Goal: Task Accomplishment & Management: Use online tool/utility

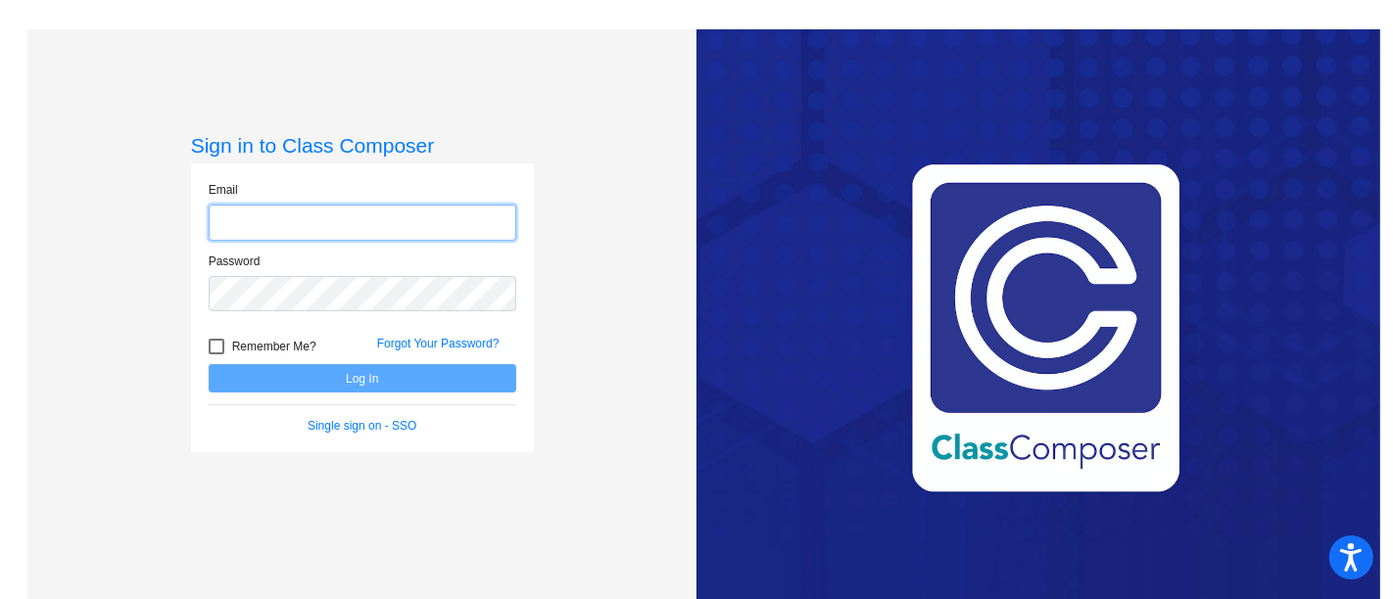
type input "[EMAIL_ADDRESS][PERSON_NAME][DOMAIN_NAME]"
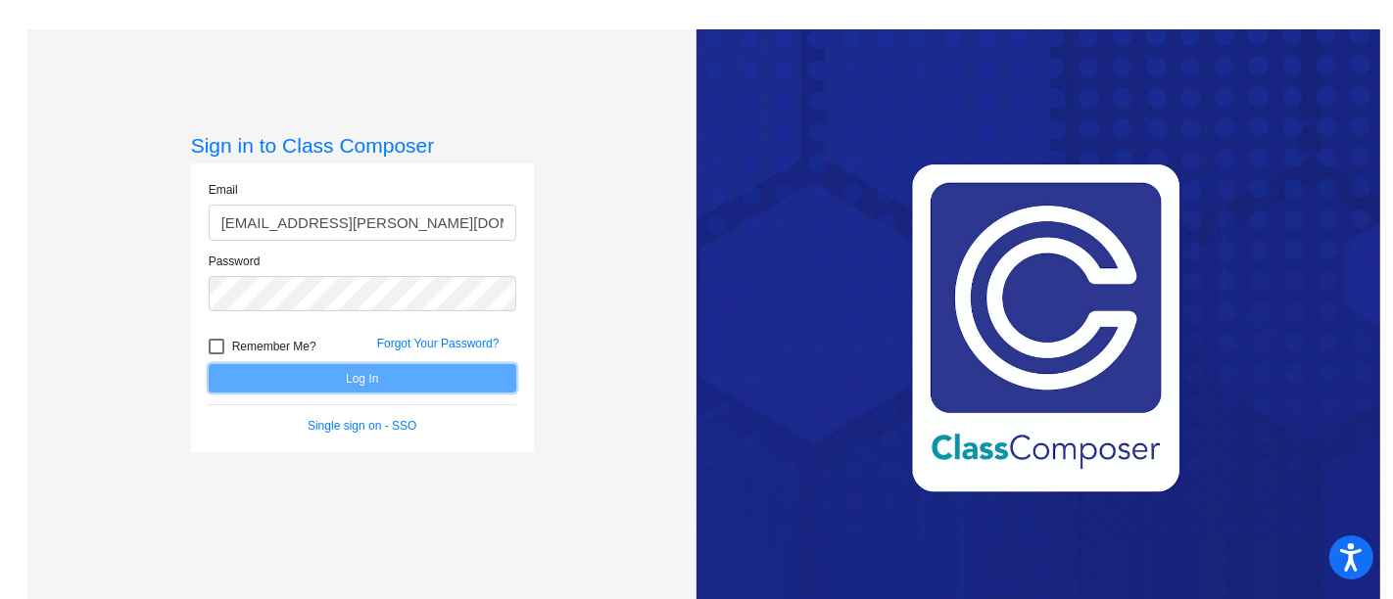
click at [336, 382] on button "Log In" at bounding box center [363, 378] width 308 height 28
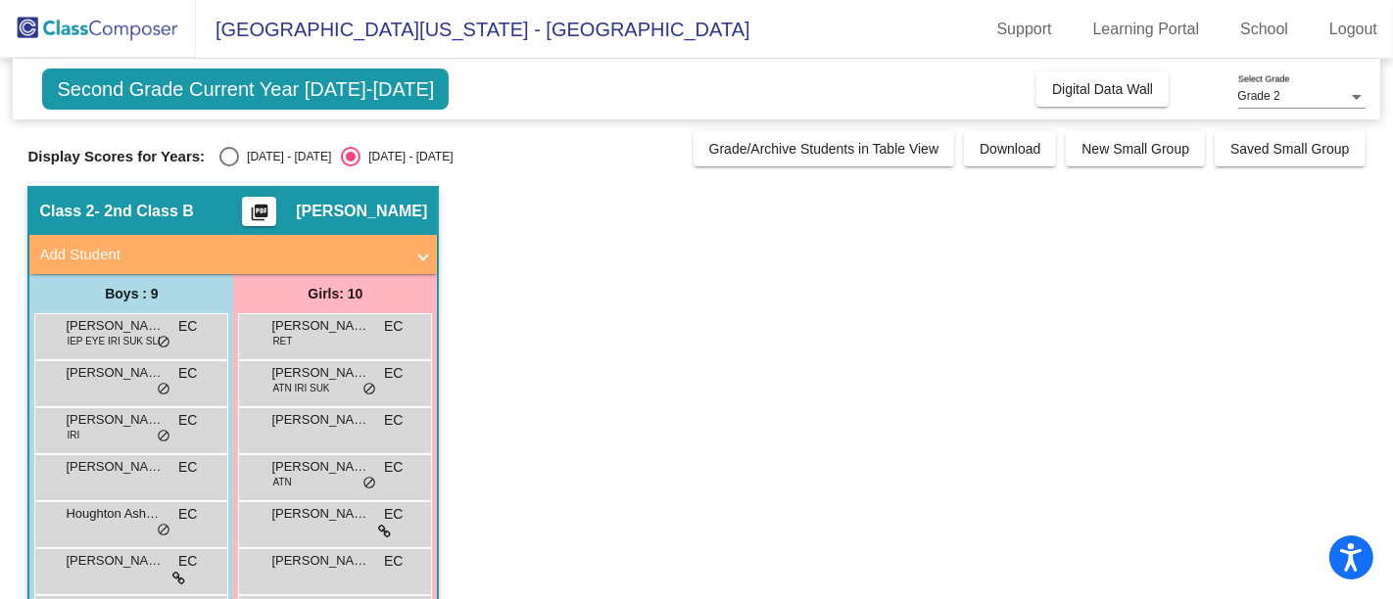
click at [230, 155] on div "Select an option" at bounding box center [229, 157] width 20 height 20
click at [229, 167] on input "[DATE] - [DATE]" at bounding box center [228, 167] width 1 height 1
radio input "true"
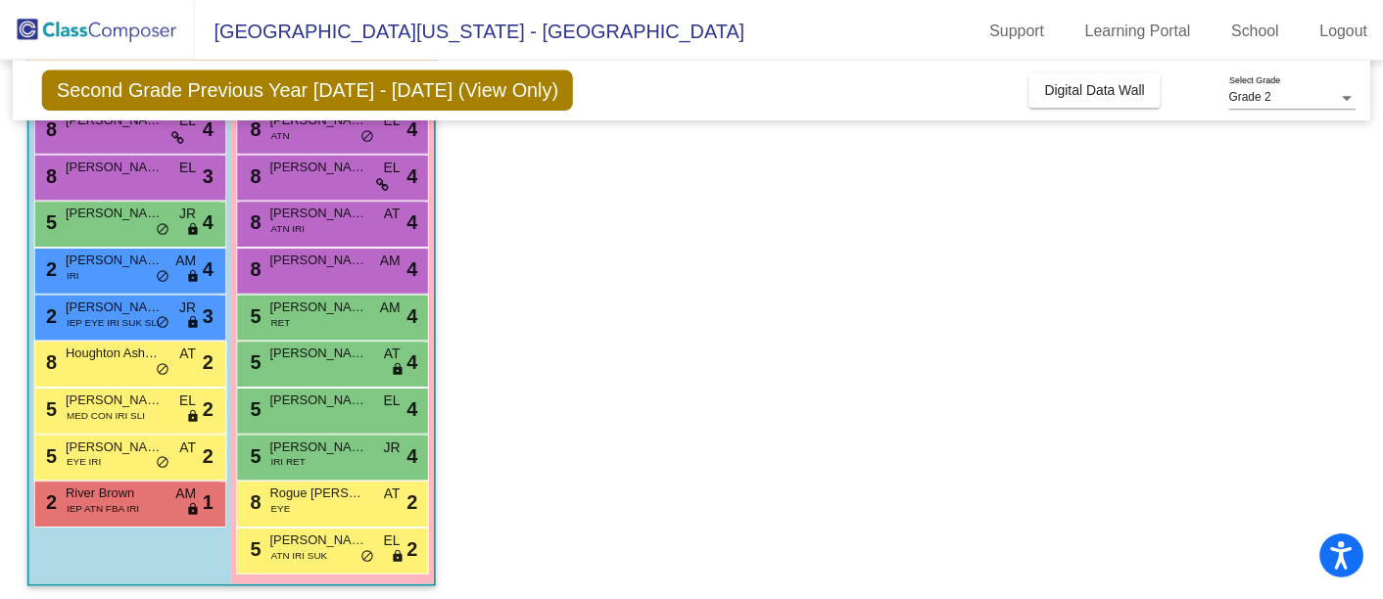
scroll to position [213, 0]
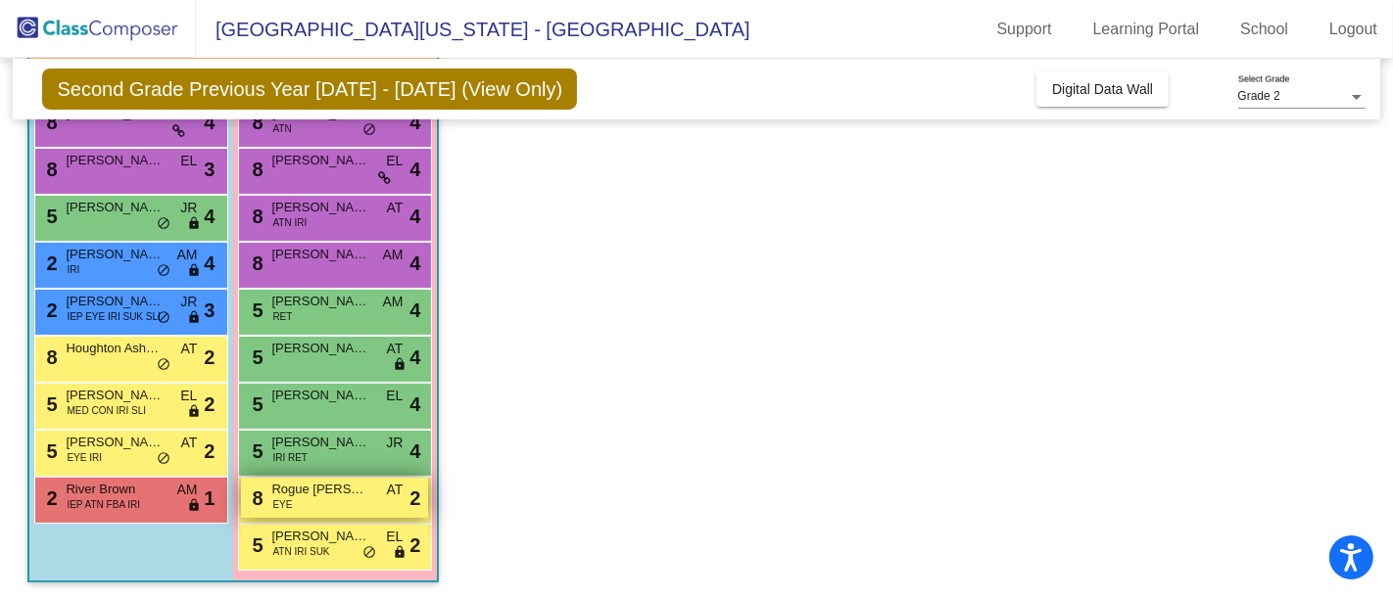
click at [336, 500] on div "8 Rogue [PERSON_NAME] EYE AT lock do_not_disturb_alt 2" at bounding box center [334, 498] width 187 height 40
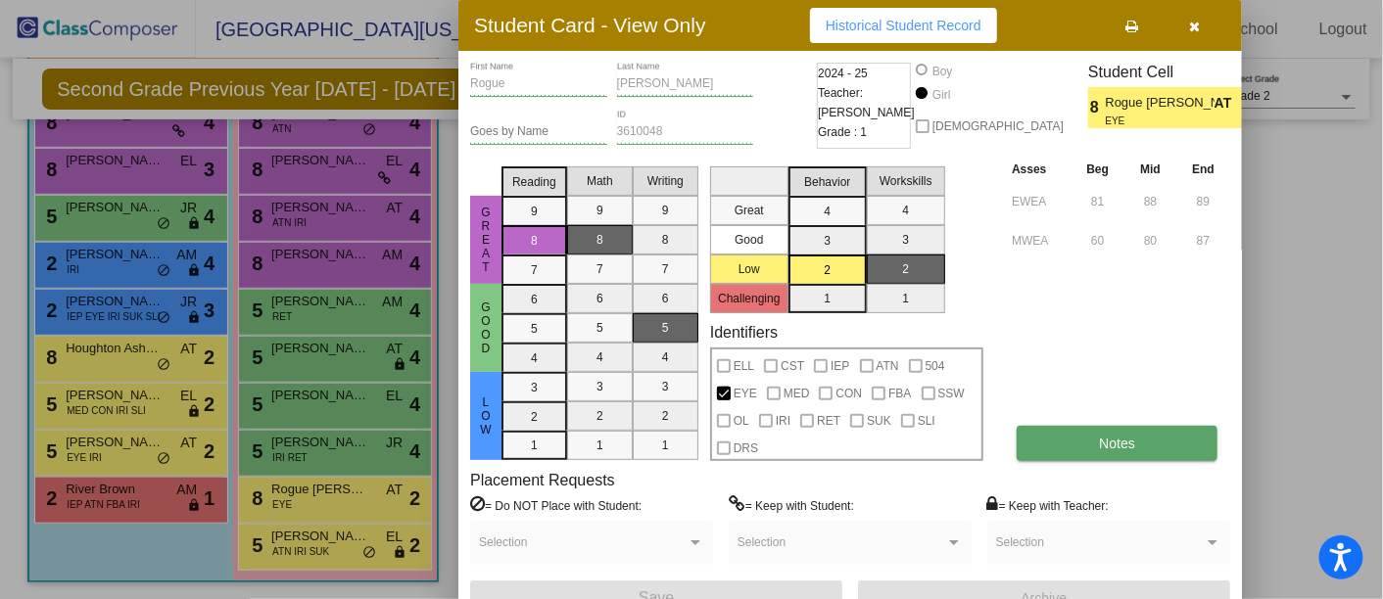
click at [1108, 436] on span "Notes" at bounding box center [1117, 444] width 36 height 16
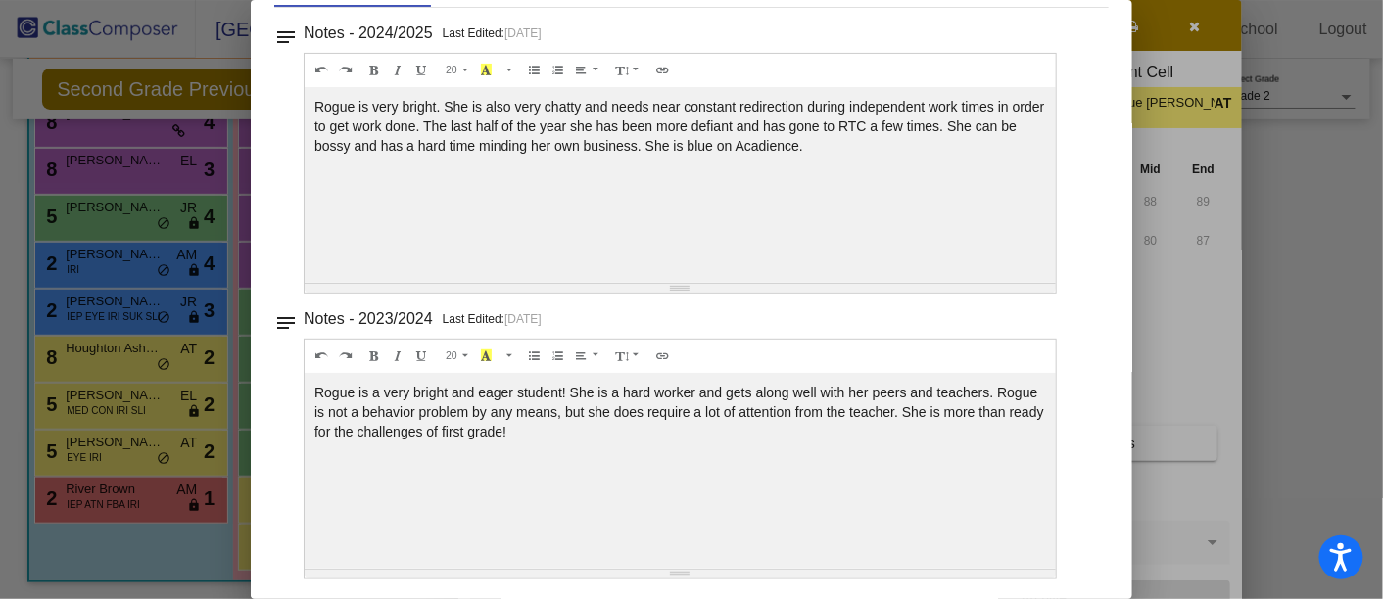
scroll to position [0, 0]
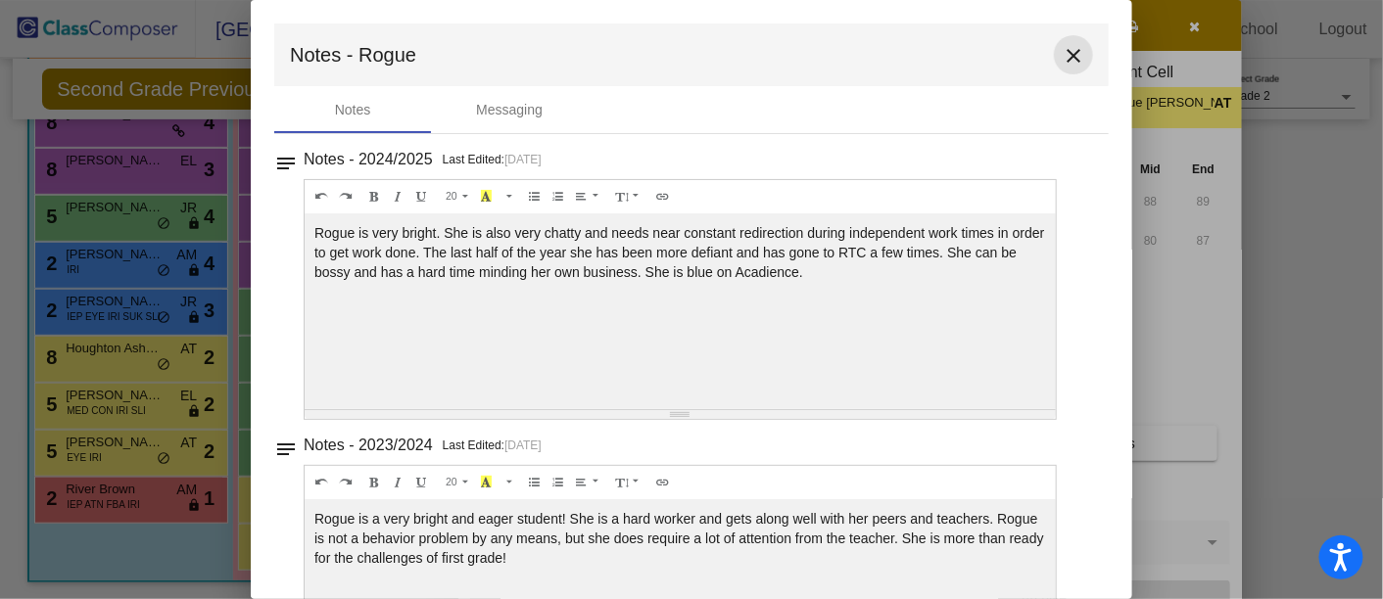
click at [1065, 48] on mat-icon "close" at bounding box center [1074, 56] width 24 height 24
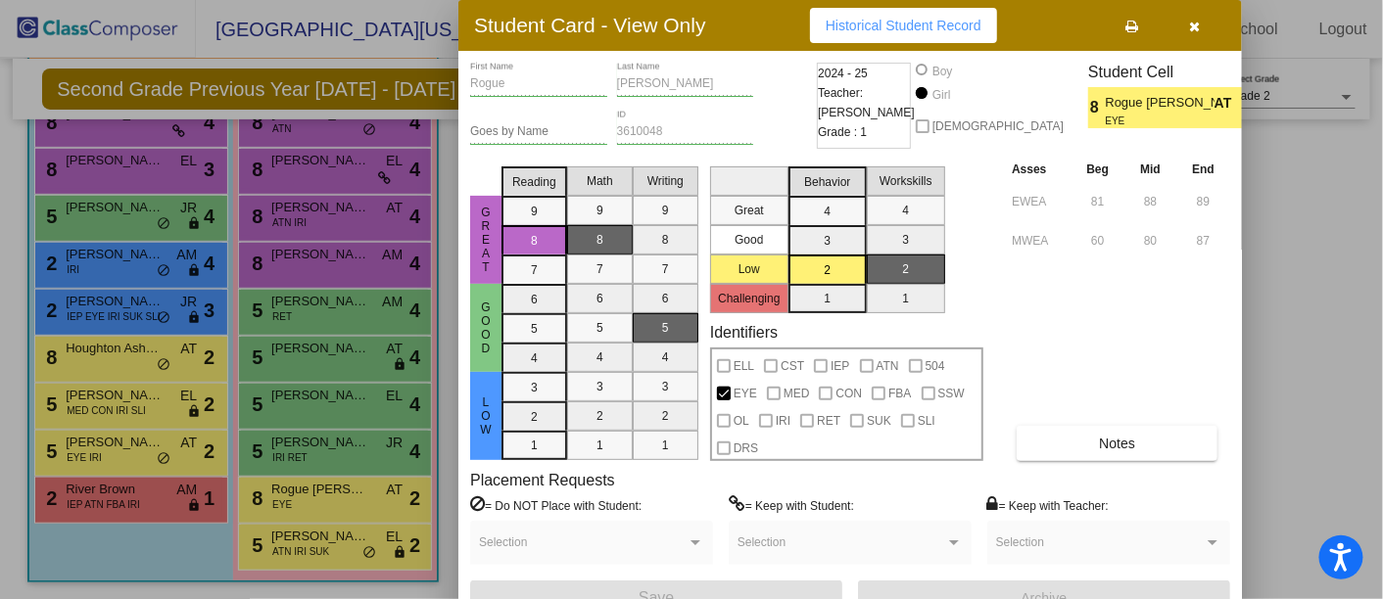
click at [1199, 30] on icon "button" at bounding box center [1195, 27] width 11 height 14
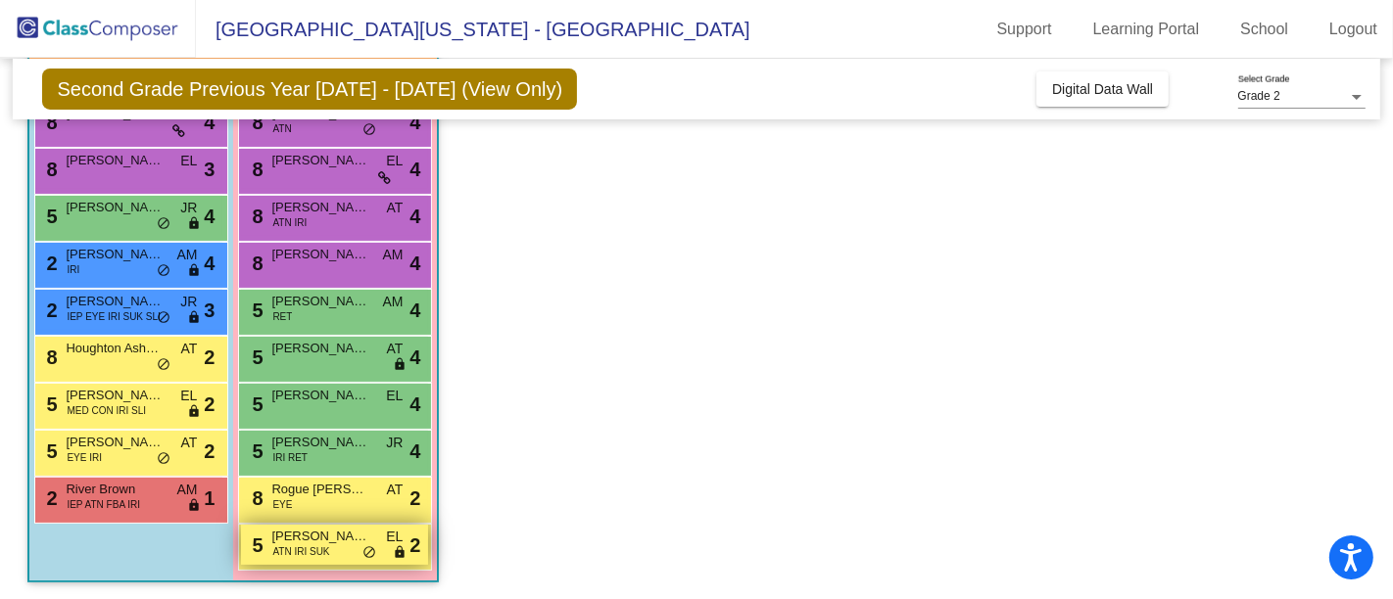
click at [302, 545] on span "ATN IRI SUK" at bounding box center [300, 552] width 57 height 15
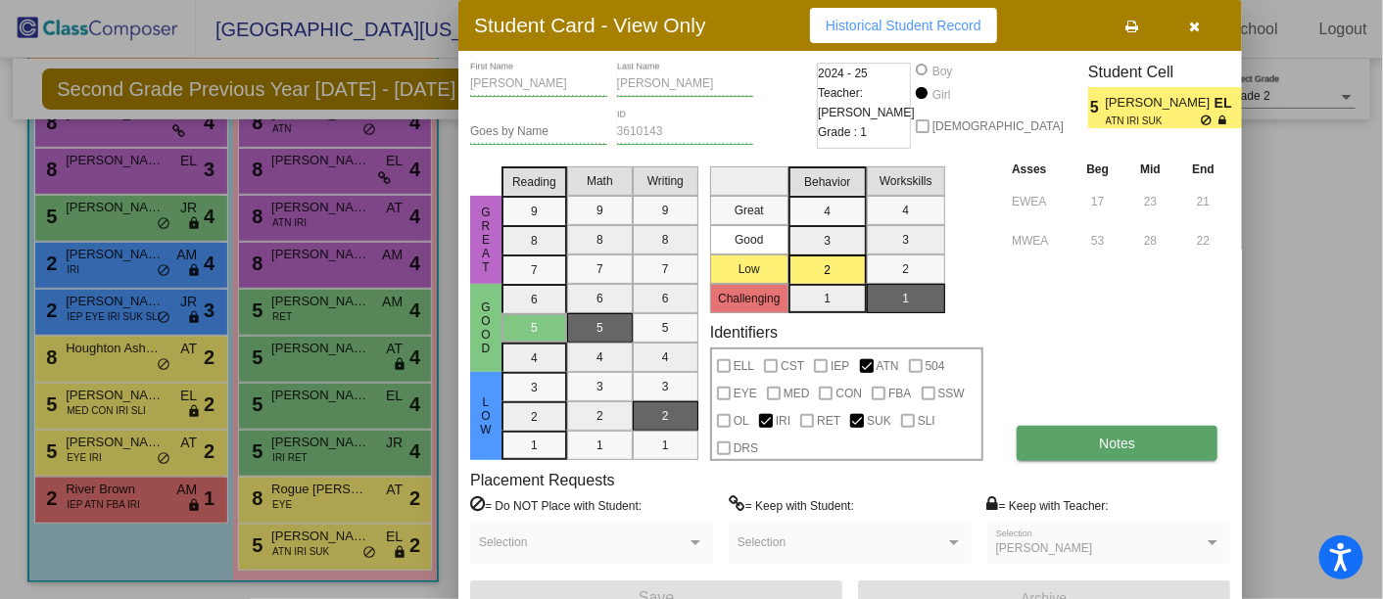
click at [1077, 429] on button "Notes" at bounding box center [1117, 443] width 201 height 35
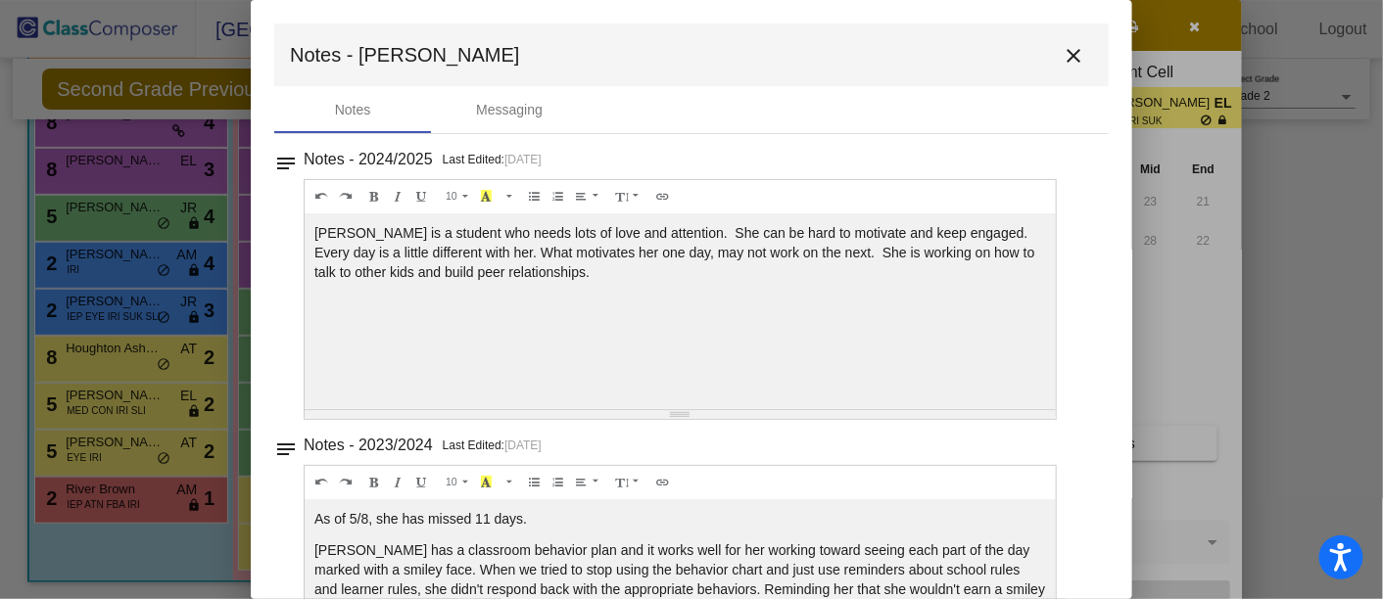
click at [1071, 55] on mat-icon "close" at bounding box center [1074, 56] width 24 height 24
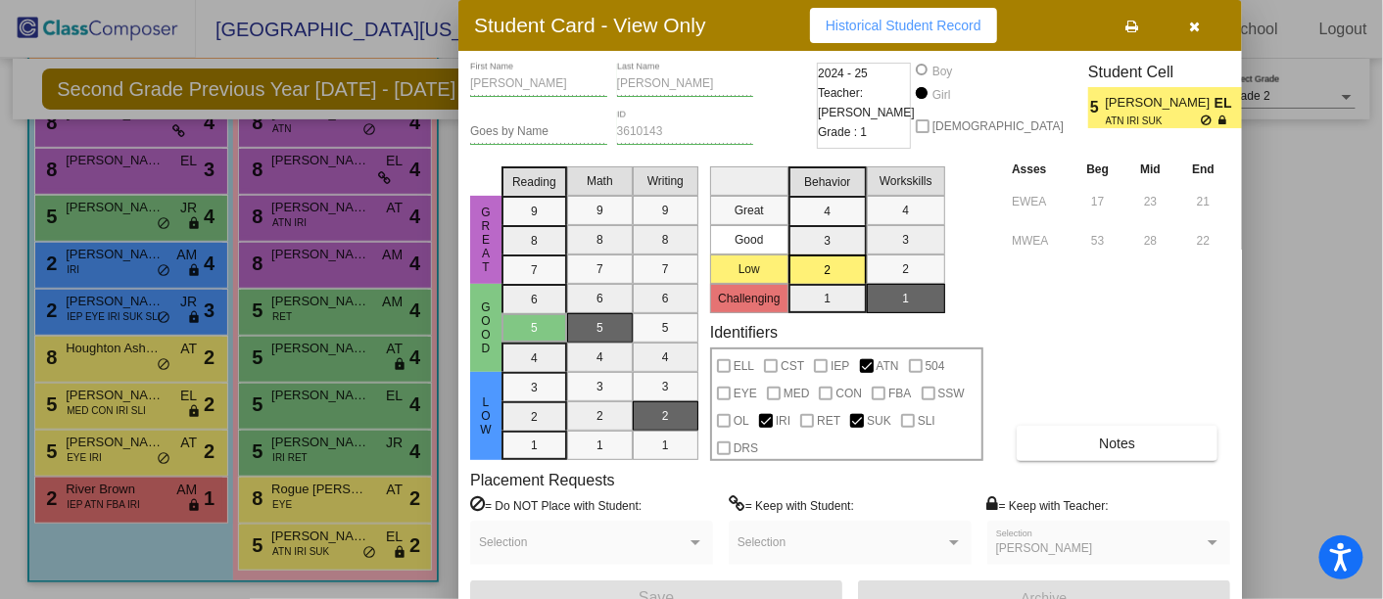
click at [1195, 35] on button "button" at bounding box center [1195, 25] width 63 height 35
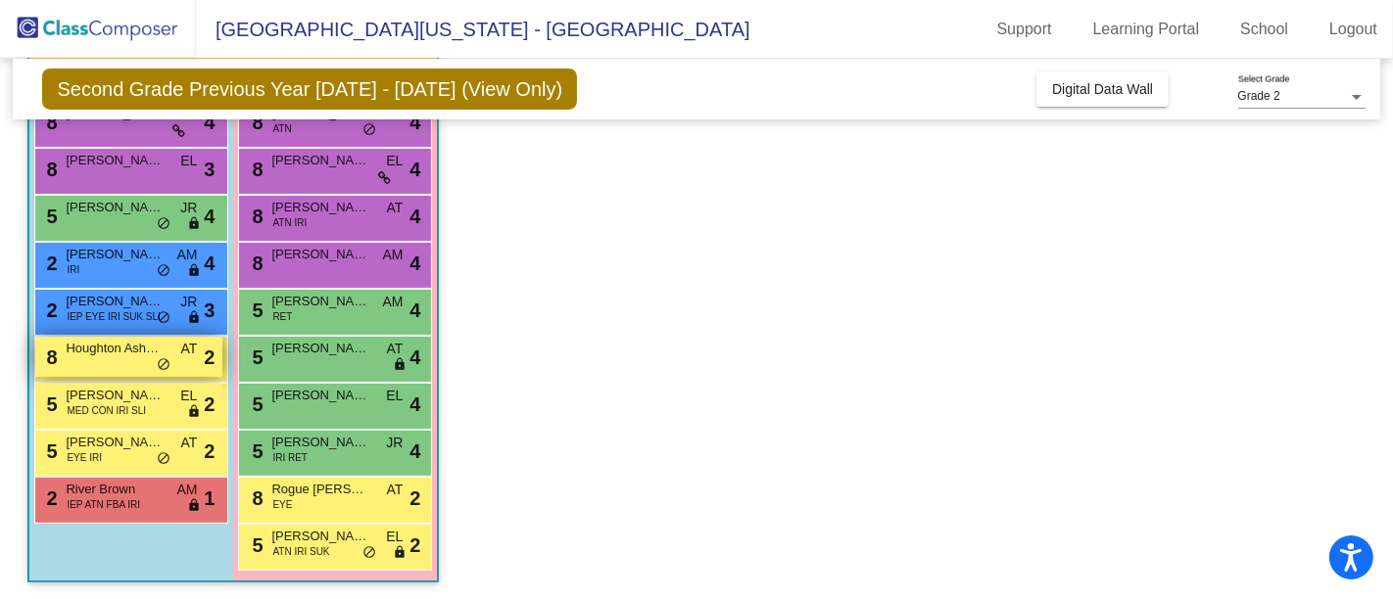
click at [119, 341] on span "Houghton Ashbay" at bounding box center [115, 349] width 98 height 20
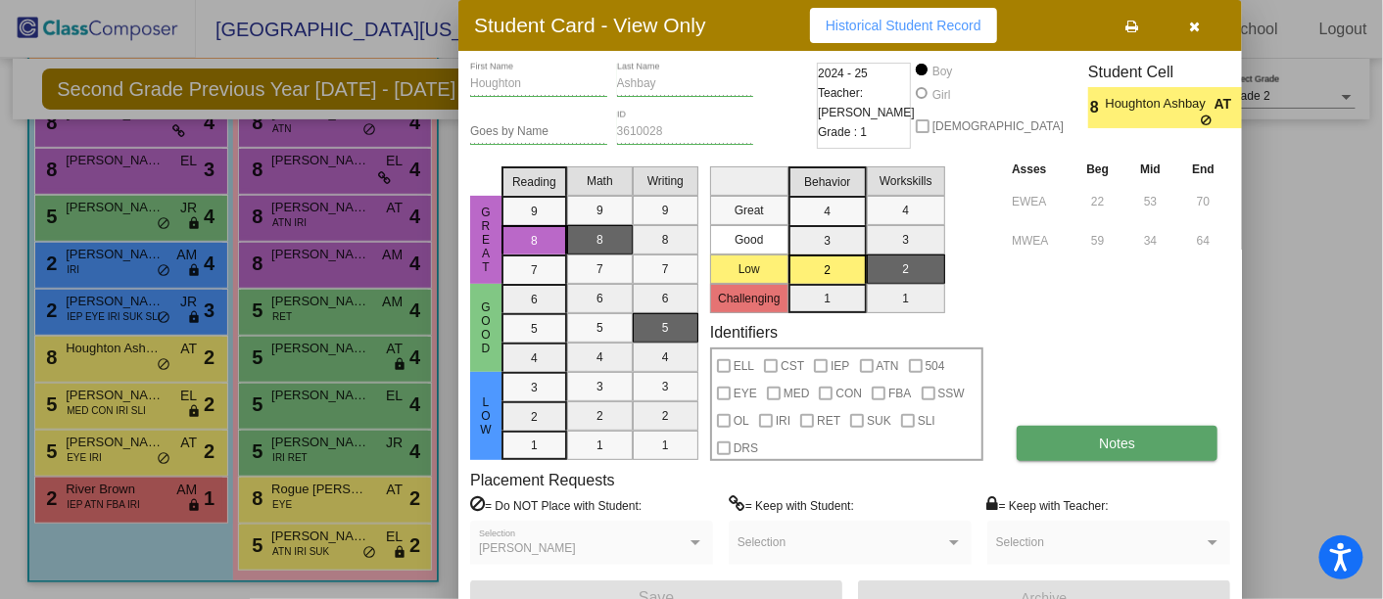
click at [1111, 449] on span "Notes" at bounding box center [1117, 444] width 36 height 16
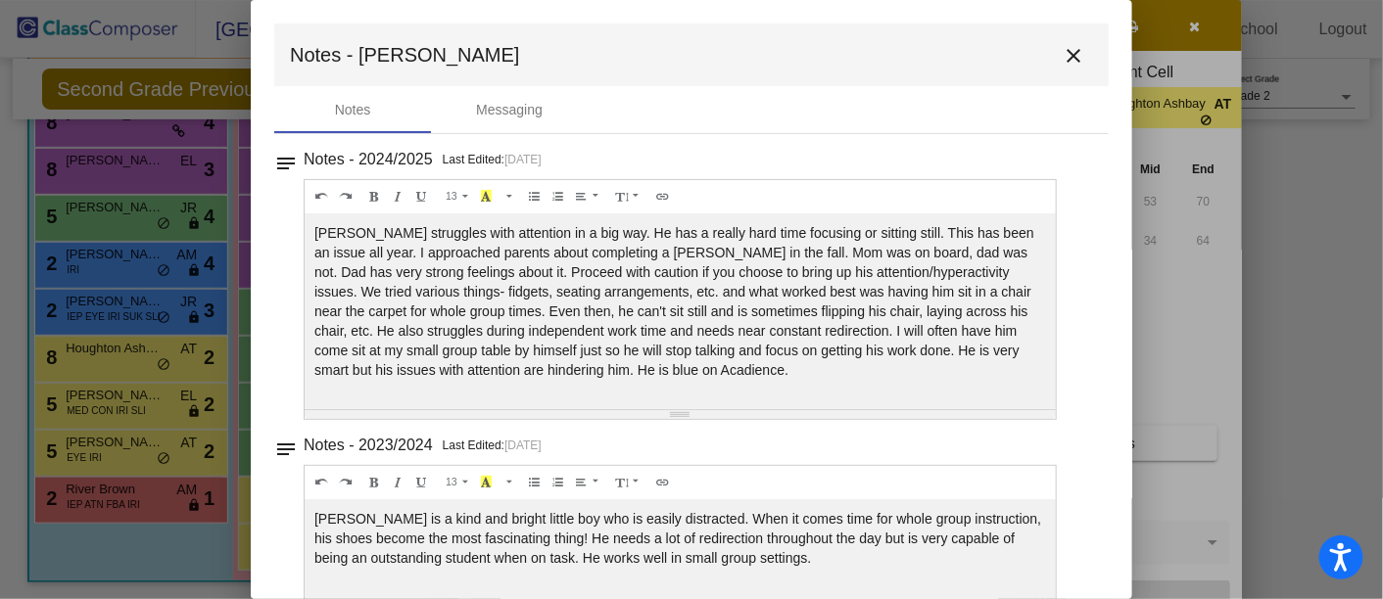
scroll to position [1, 0]
click at [1062, 56] on mat-icon "close" at bounding box center [1074, 55] width 24 height 24
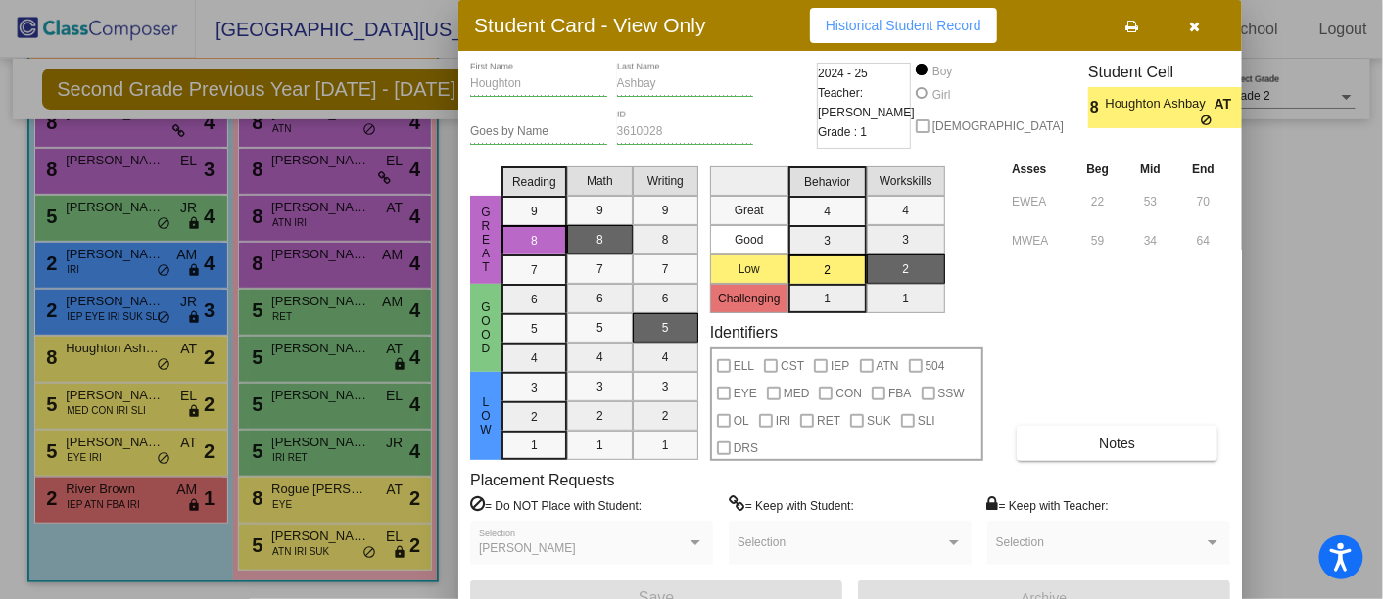
click at [111, 404] on div at bounding box center [691, 299] width 1383 height 599
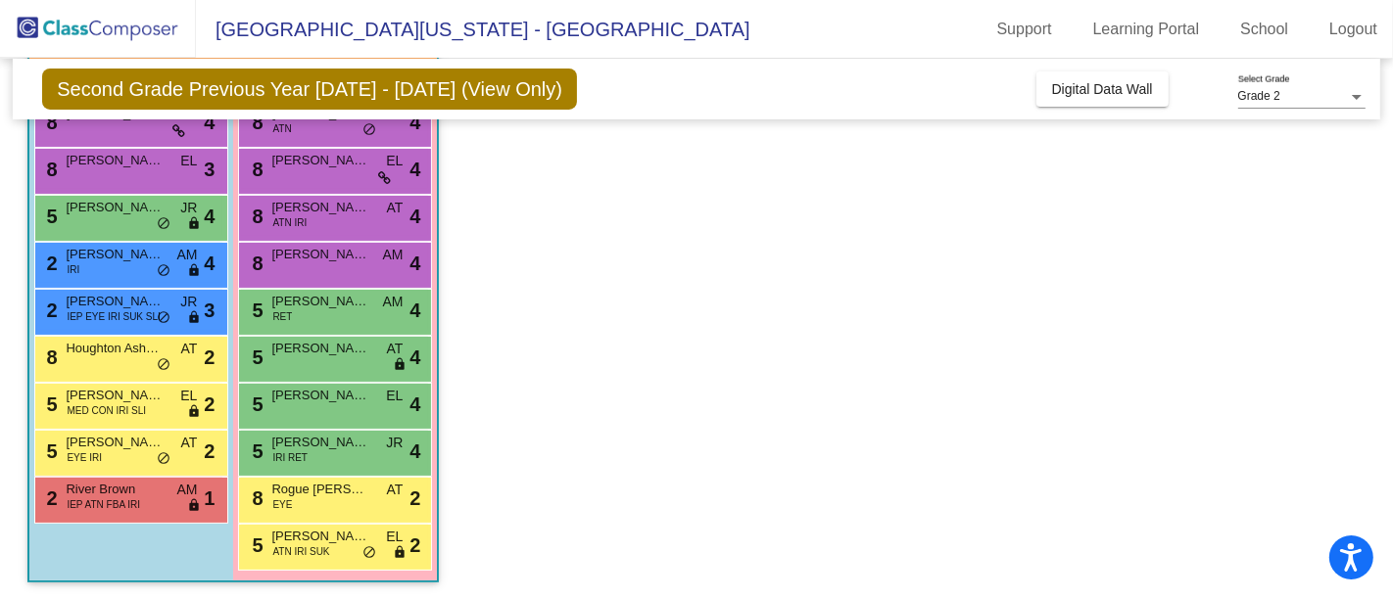
click at [111, 404] on span "MED CON IRI SLI" at bounding box center [106, 411] width 79 height 15
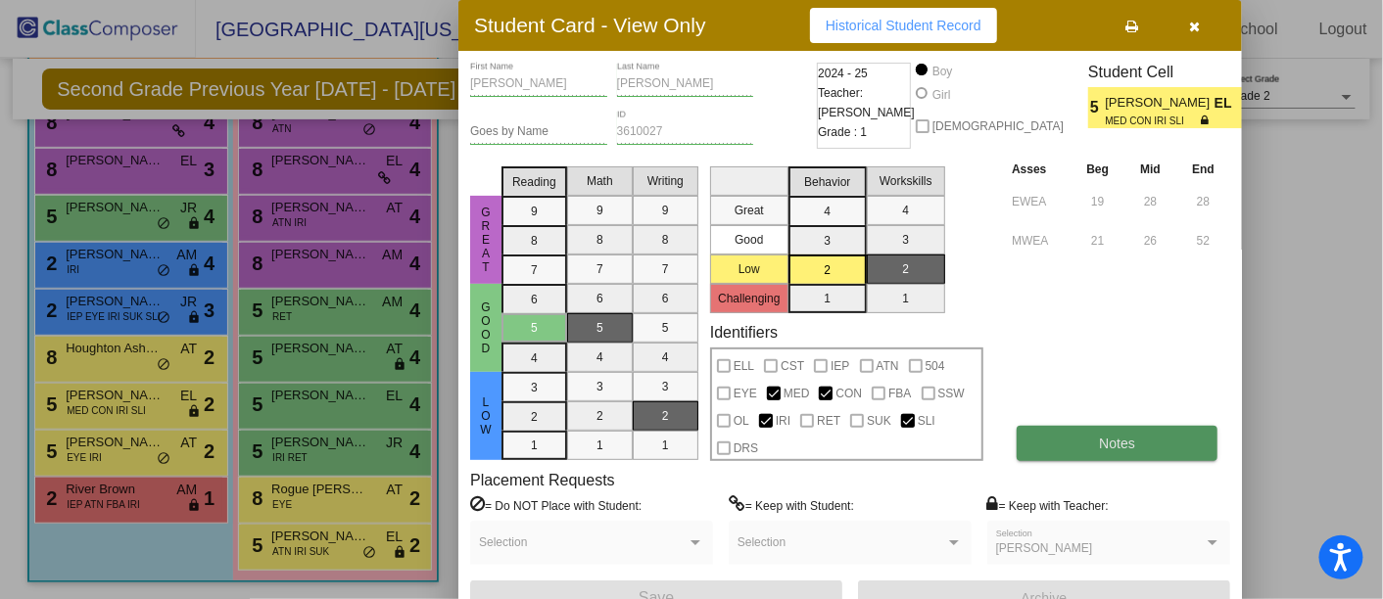
click at [1114, 450] on button "Notes" at bounding box center [1117, 443] width 201 height 35
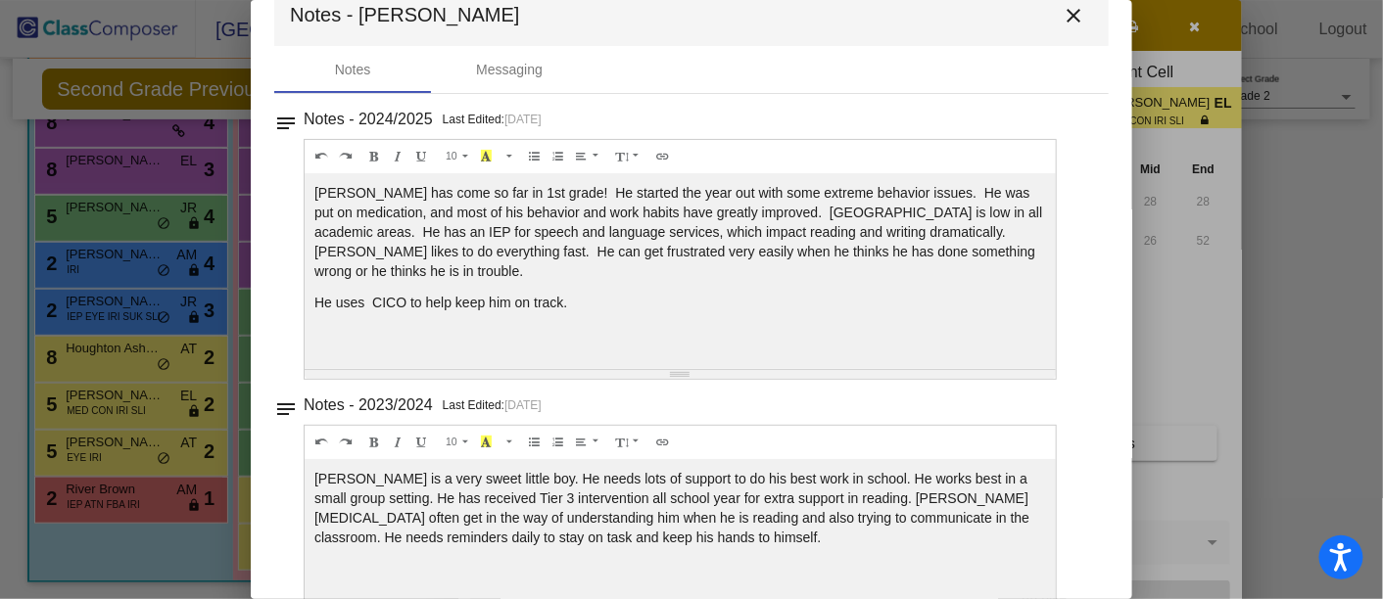
scroll to position [49, 0]
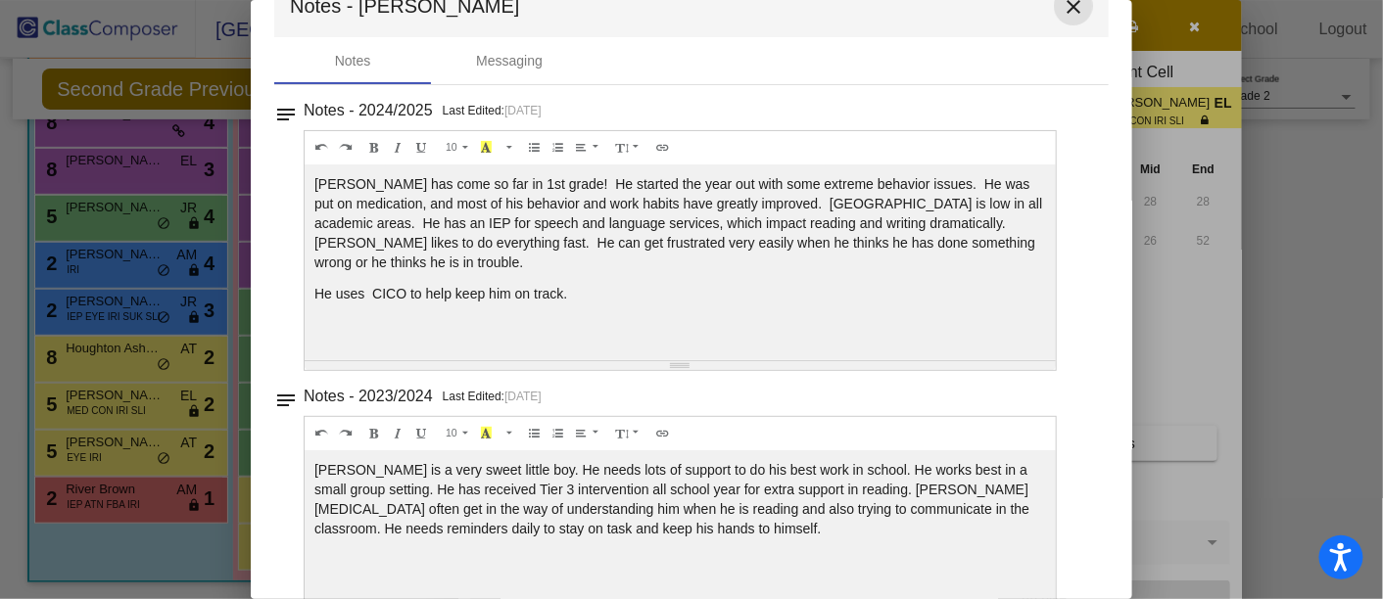
click at [1066, 10] on mat-icon "close" at bounding box center [1074, 7] width 24 height 24
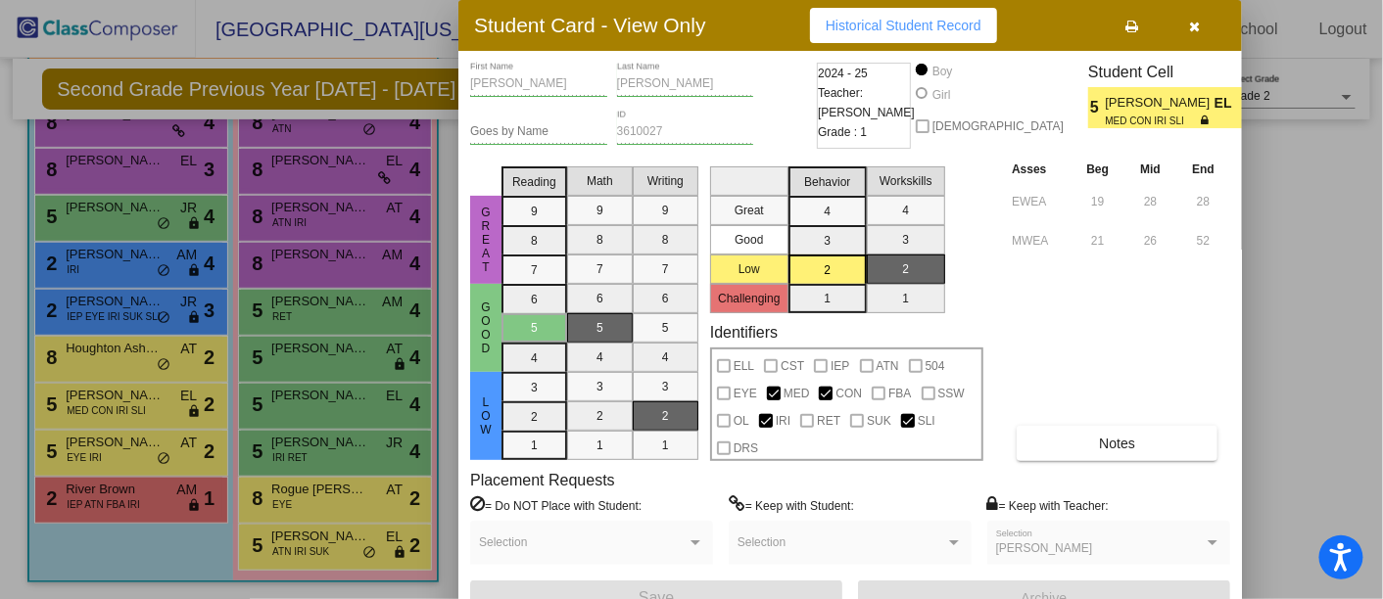
click at [83, 456] on div at bounding box center [691, 299] width 1383 height 599
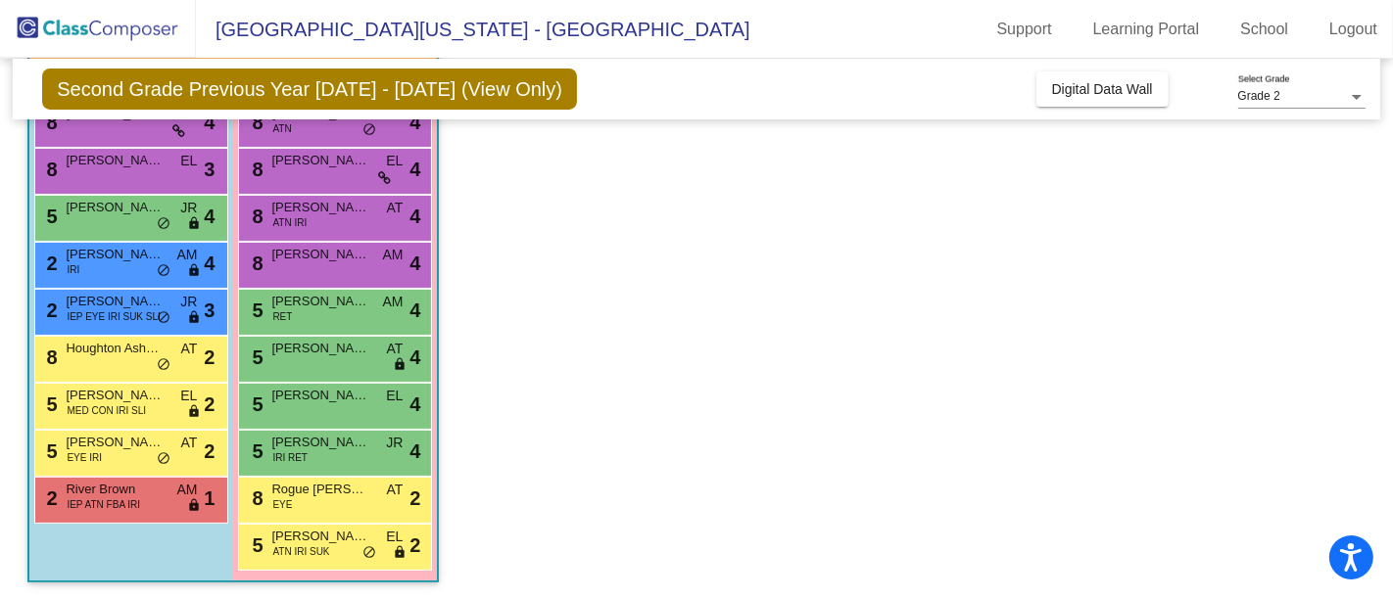
click at [83, 456] on span "EYE IRI" at bounding box center [84, 458] width 35 height 15
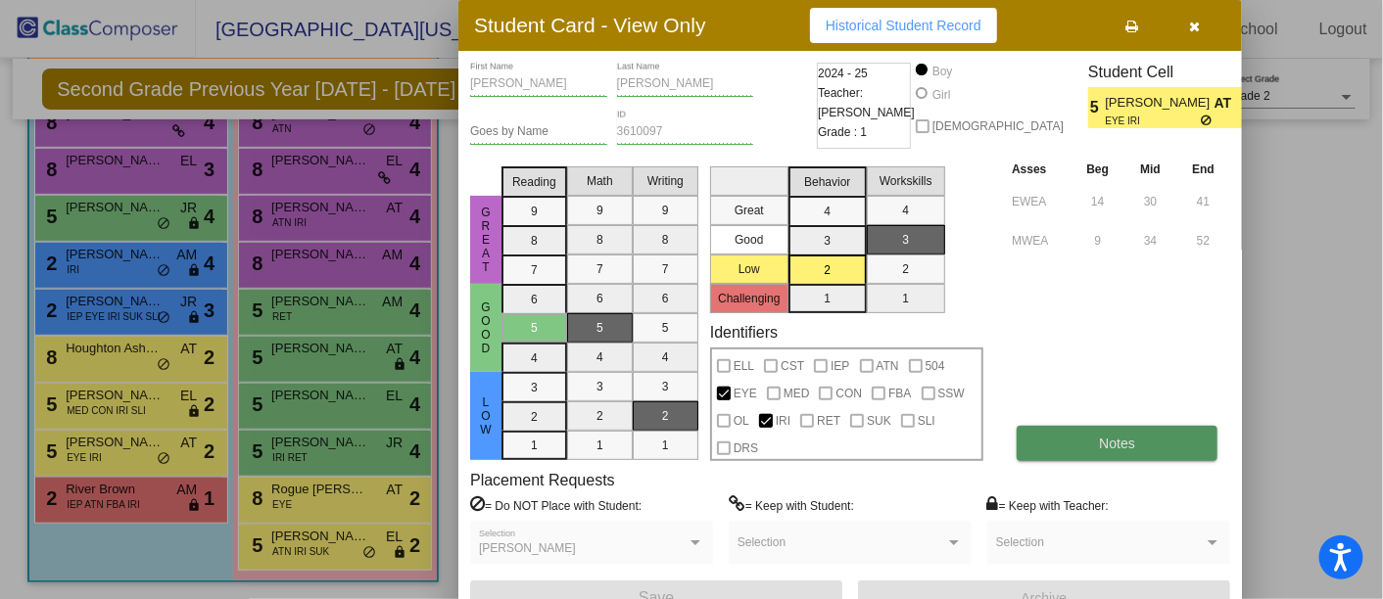
click at [1126, 452] on button "Notes" at bounding box center [1117, 443] width 201 height 35
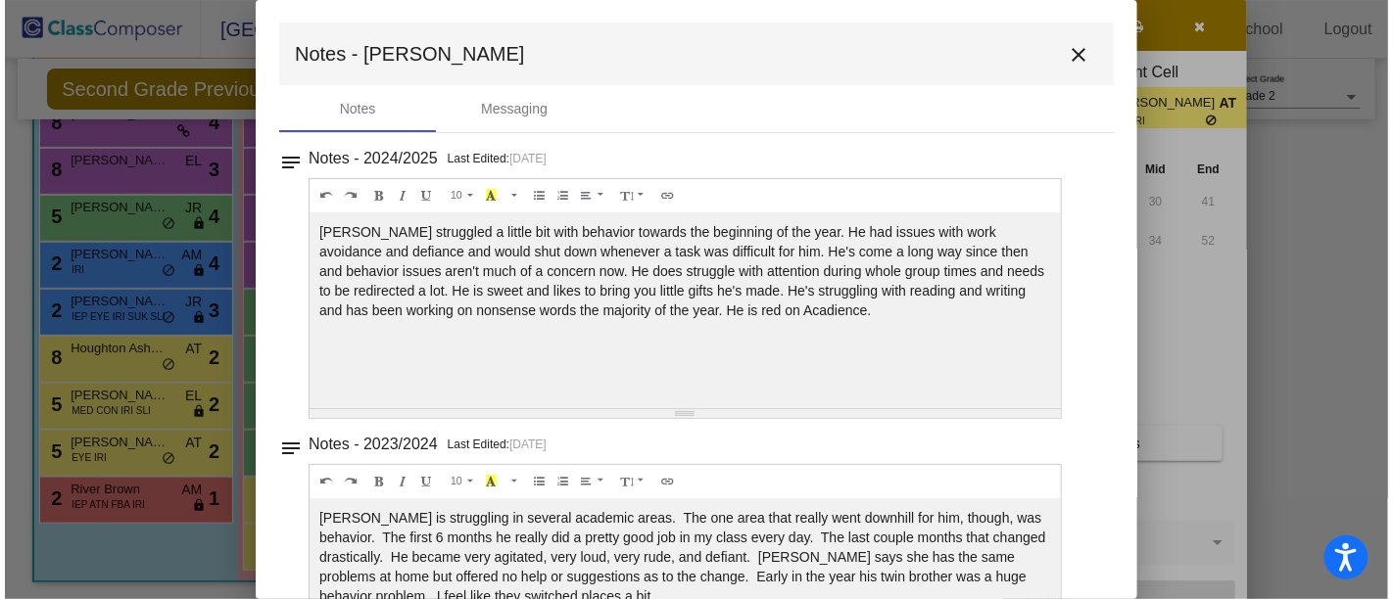
scroll to position [0, 0]
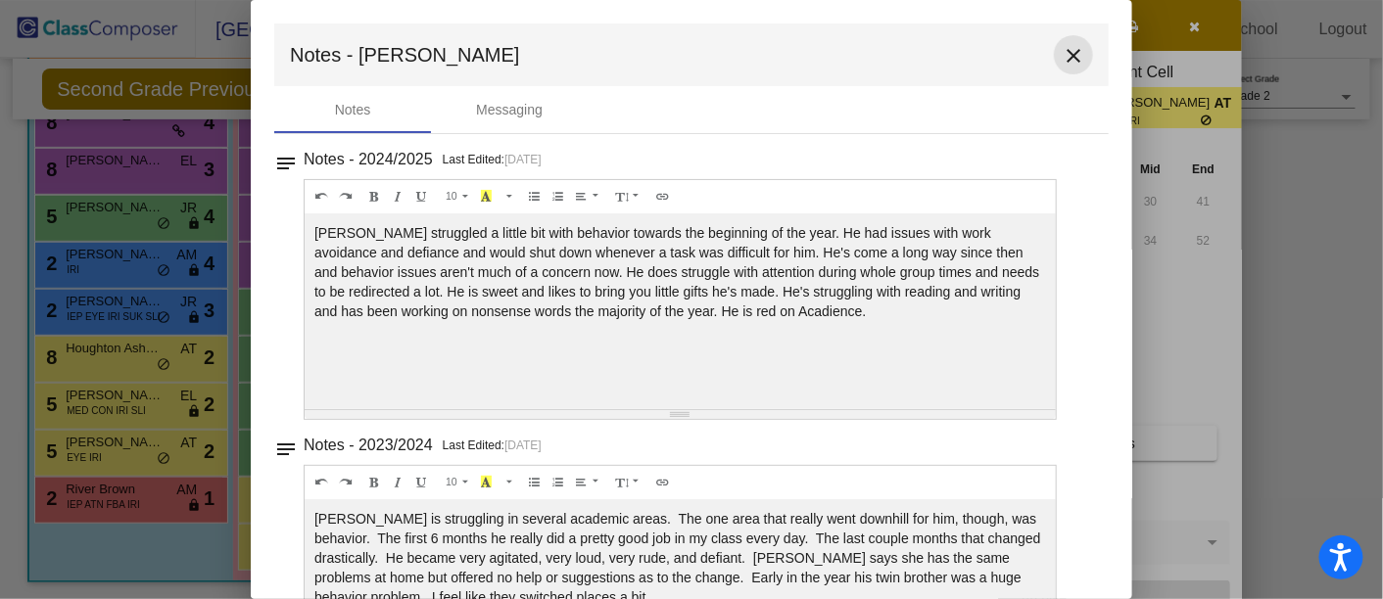
click at [1066, 55] on mat-icon "close" at bounding box center [1074, 56] width 24 height 24
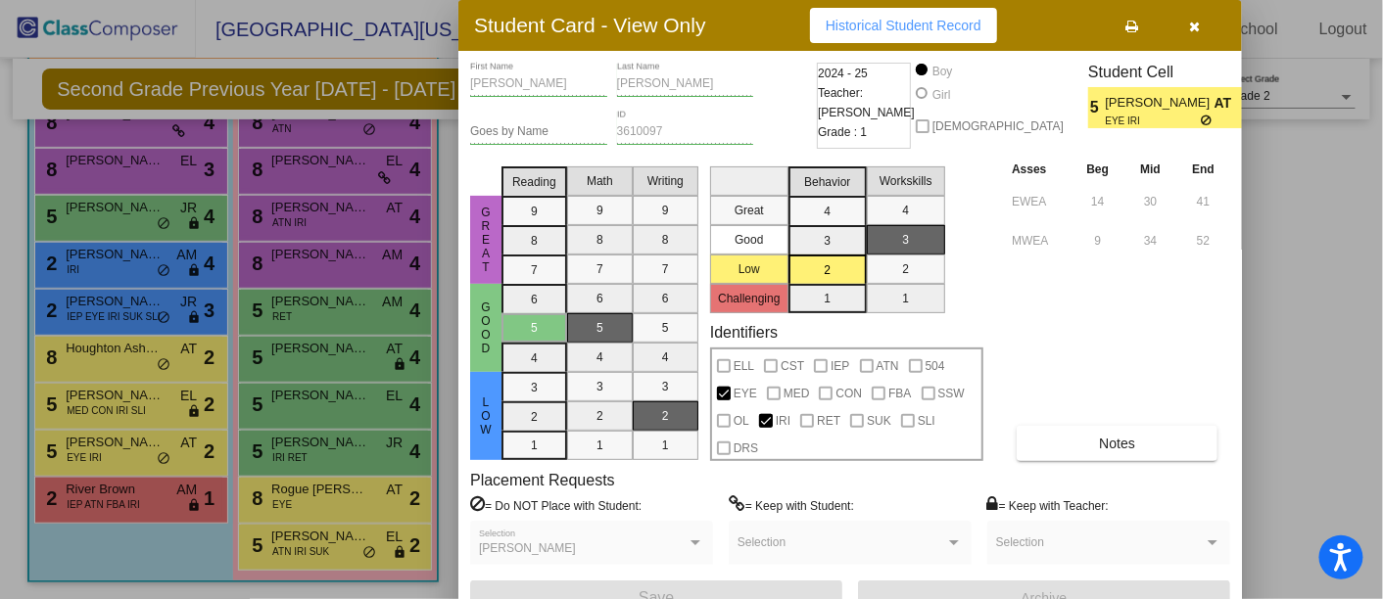
click at [1206, 25] on button "button" at bounding box center [1195, 25] width 63 height 35
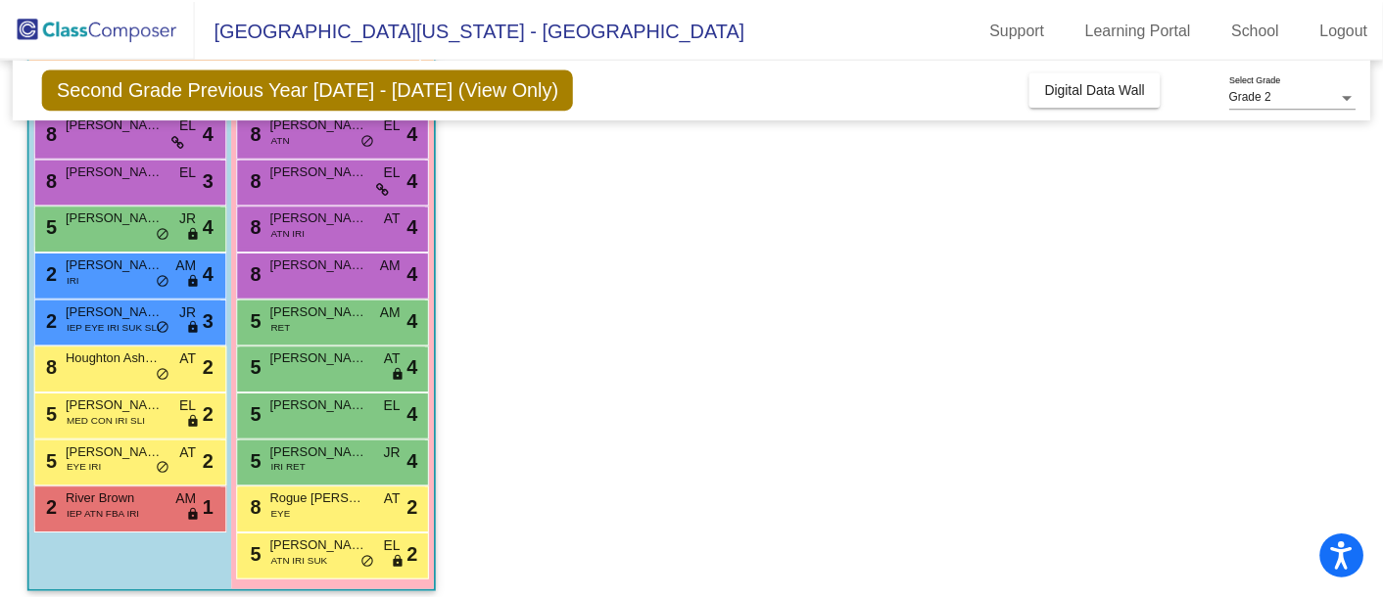
scroll to position [204, 0]
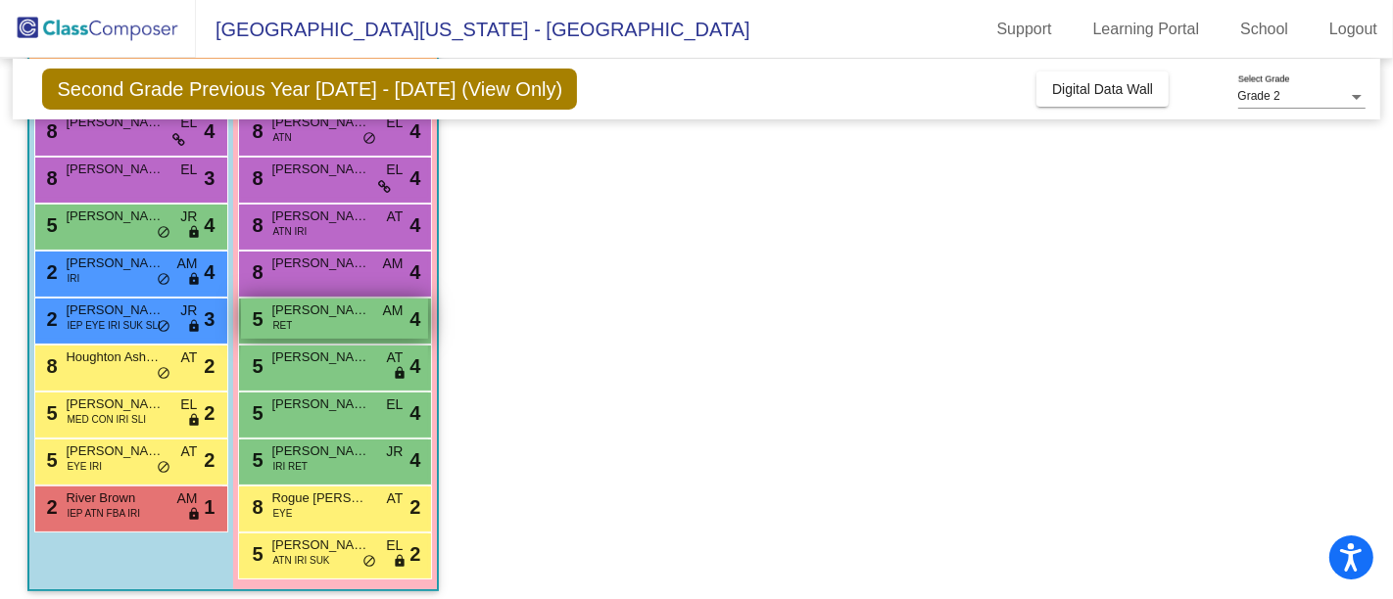
click at [335, 316] on span "[PERSON_NAME]" at bounding box center [320, 311] width 98 height 20
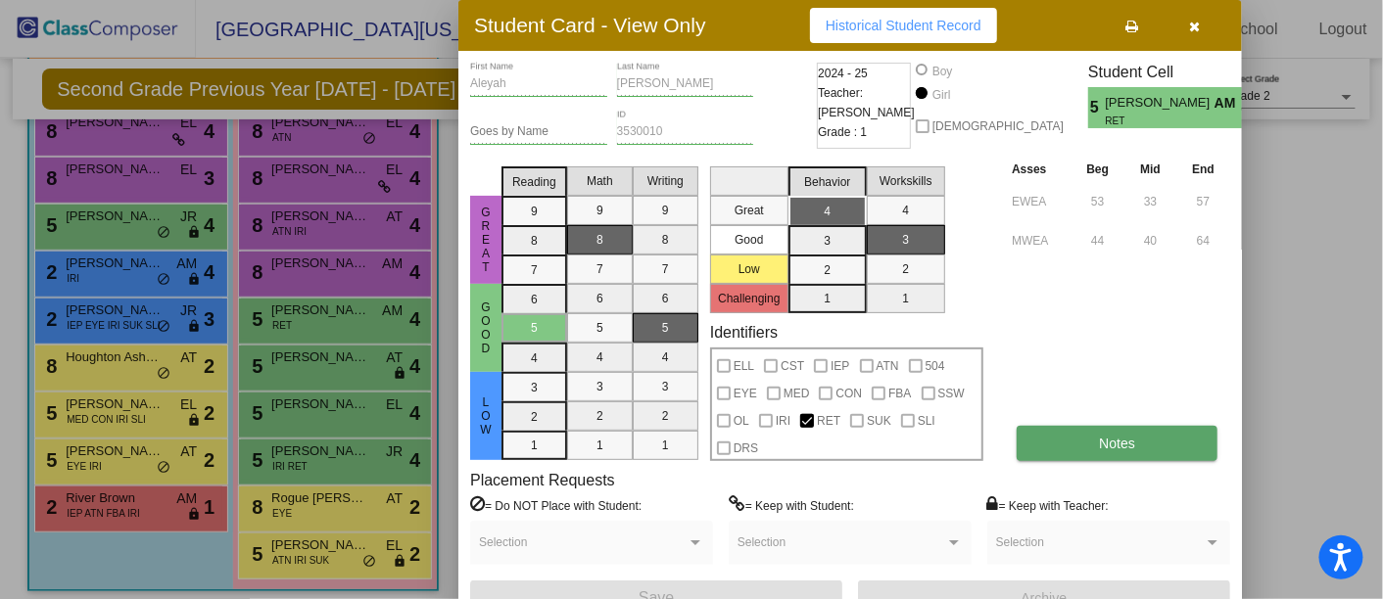
click at [1136, 438] on button "Notes" at bounding box center [1117, 443] width 201 height 35
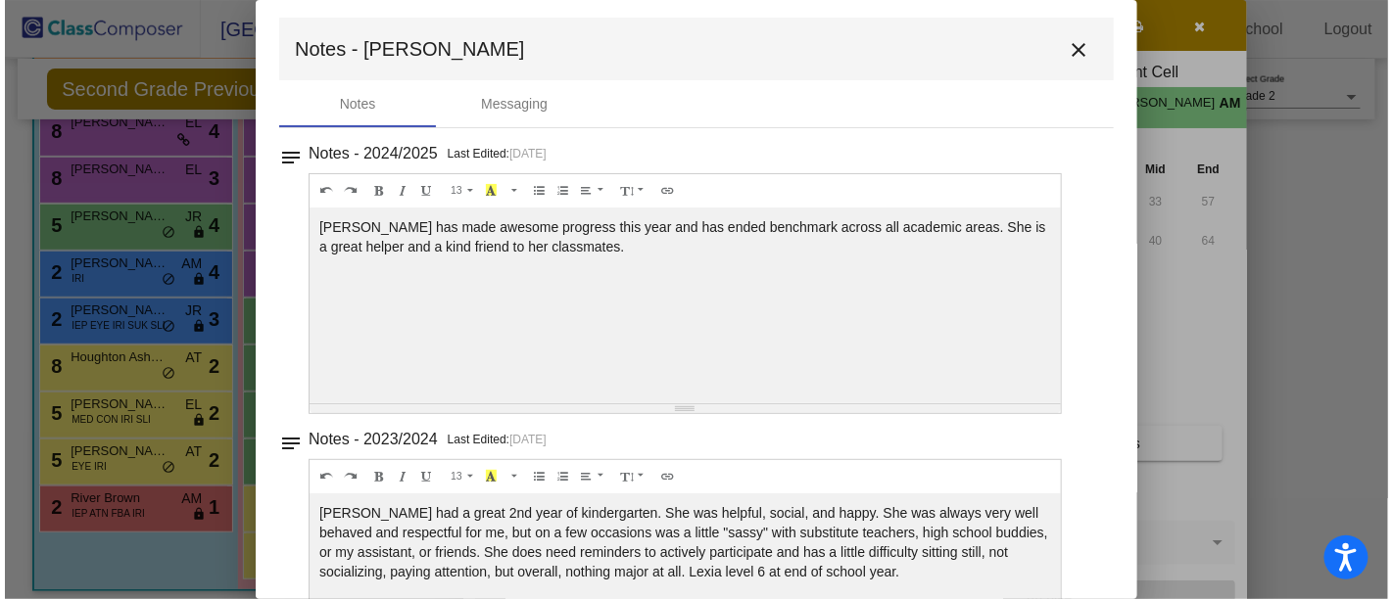
scroll to position [0, 0]
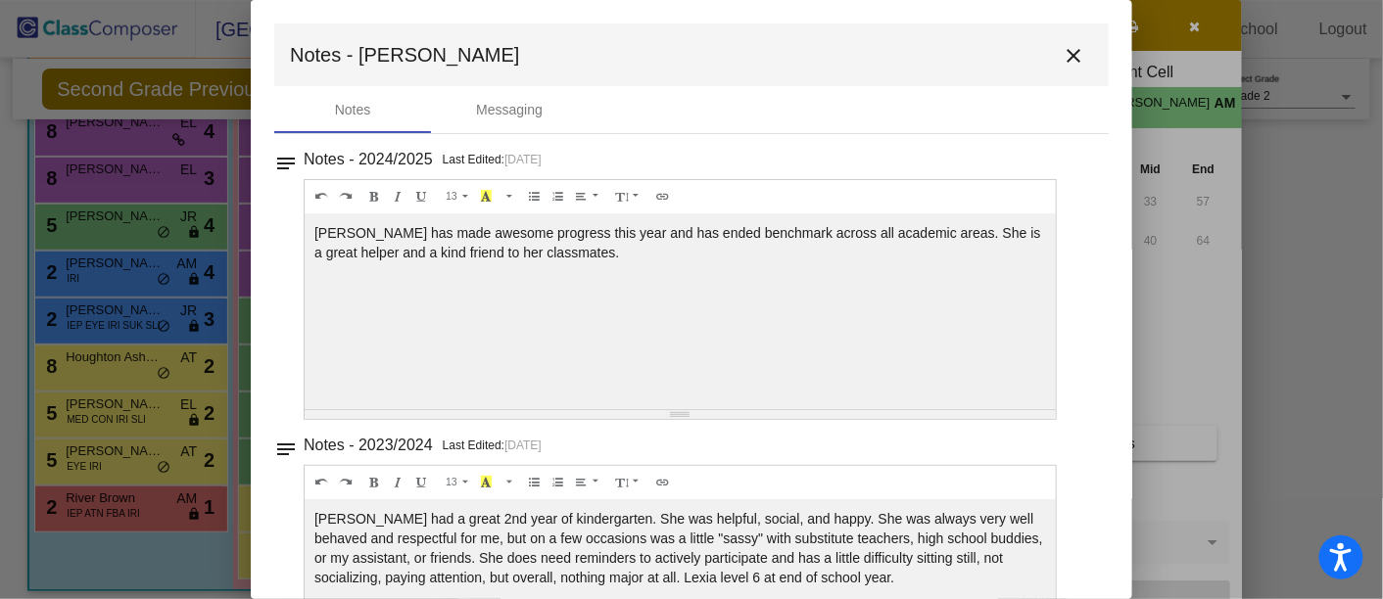
click at [1066, 68] on button "close" at bounding box center [1073, 54] width 39 height 39
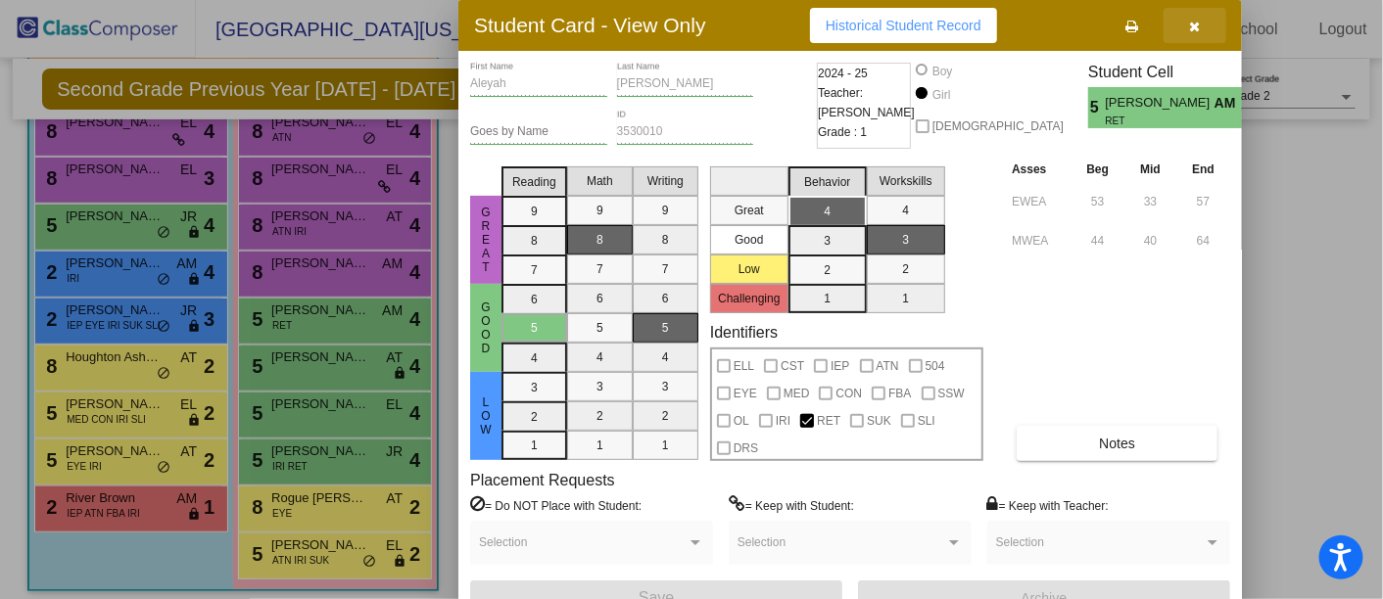
click at [1193, 27] on icon "button" at bounding box center [1195, 27] width 11 height 14
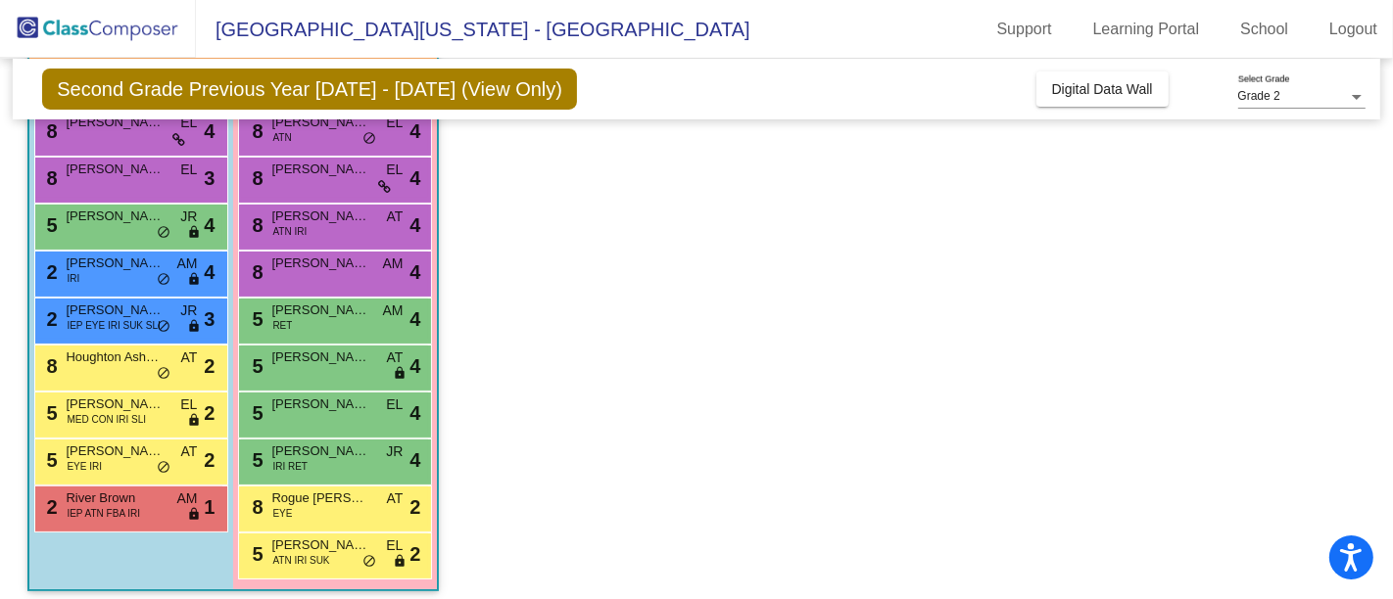
click at [1096, 342] on app-classroom "Class 2 - 2nd Class B picture_as_pdf [PERSON_NAME] Add Student First Name Last …" at bounding box center [695, 296] width 1337 height 629
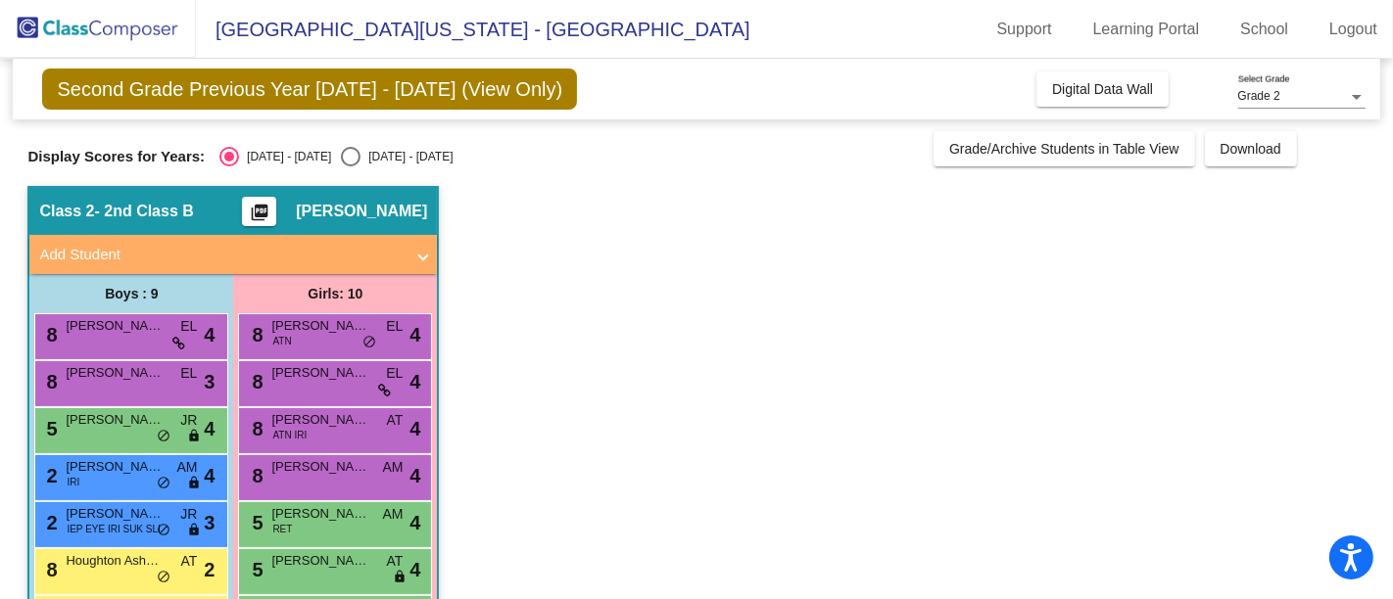
click at [271, 208] on mat-icon "picture_as_pdf" at bounding box center [260, 216] width 24 height 27
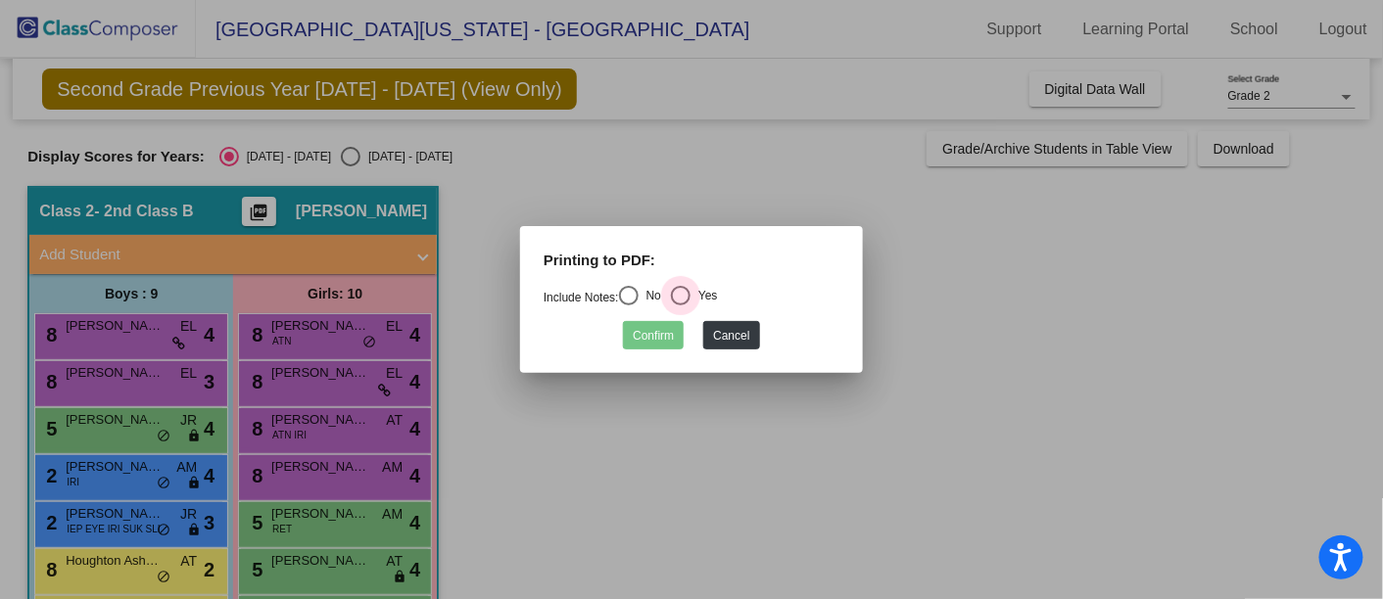
click at [684, 296] on div "Select an option" at bounding box center [681, 296] width 20 height 20
click at [681, 306] on input "Yes" at bounding box center [680, 306] width 1 height 1
radio input "true"
click at [653, 344] on button "Confirm" at bounding box center [653, 335] width 61 height 28
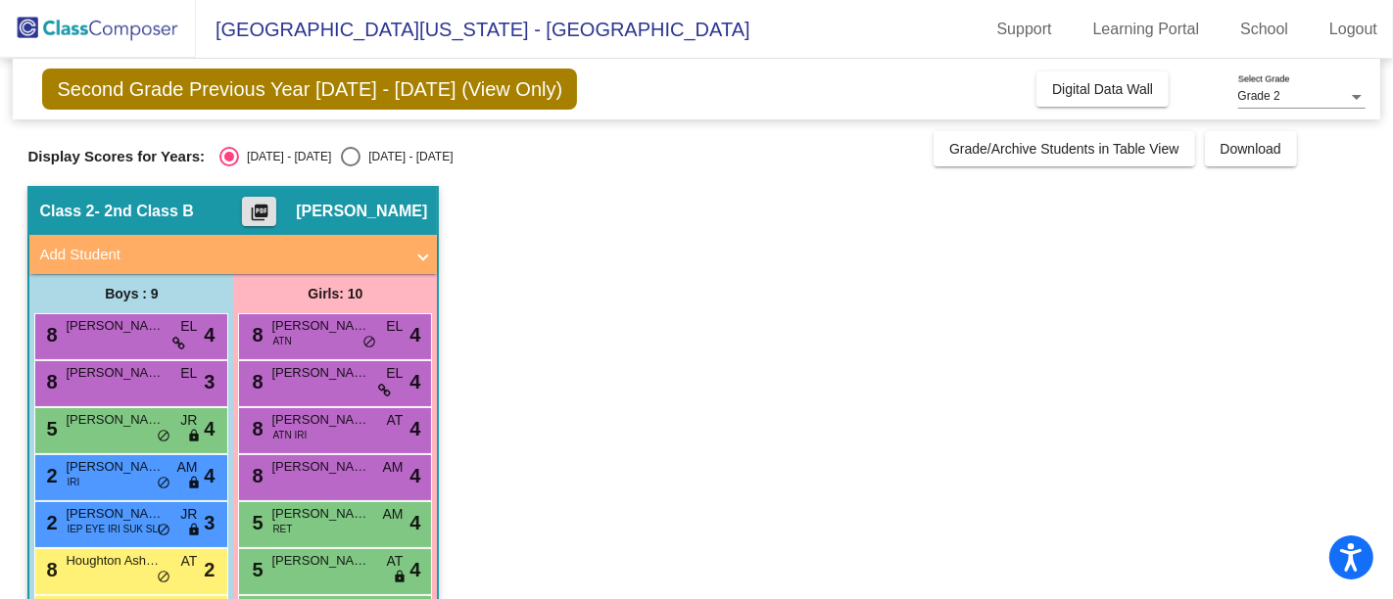
click at [341, 161] on div "Select an option" at bounding box center [351, 157] width 20 height 20
click at [350, 167] on input "[DATE] - [DATE]" at bounding box center [350, 167] width 1 height 1
radio input "true"
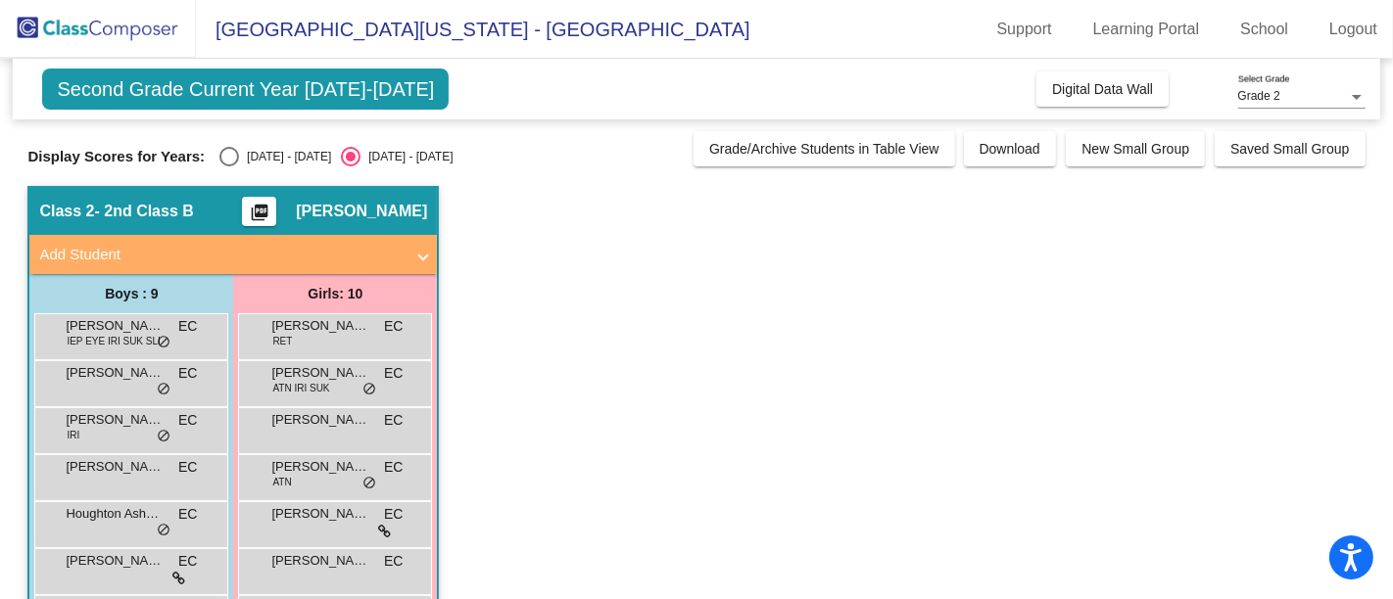
click at [271, 209] on mat-icon "picture_as_pdf" at bounding box center [260, 216] width 24 height 27
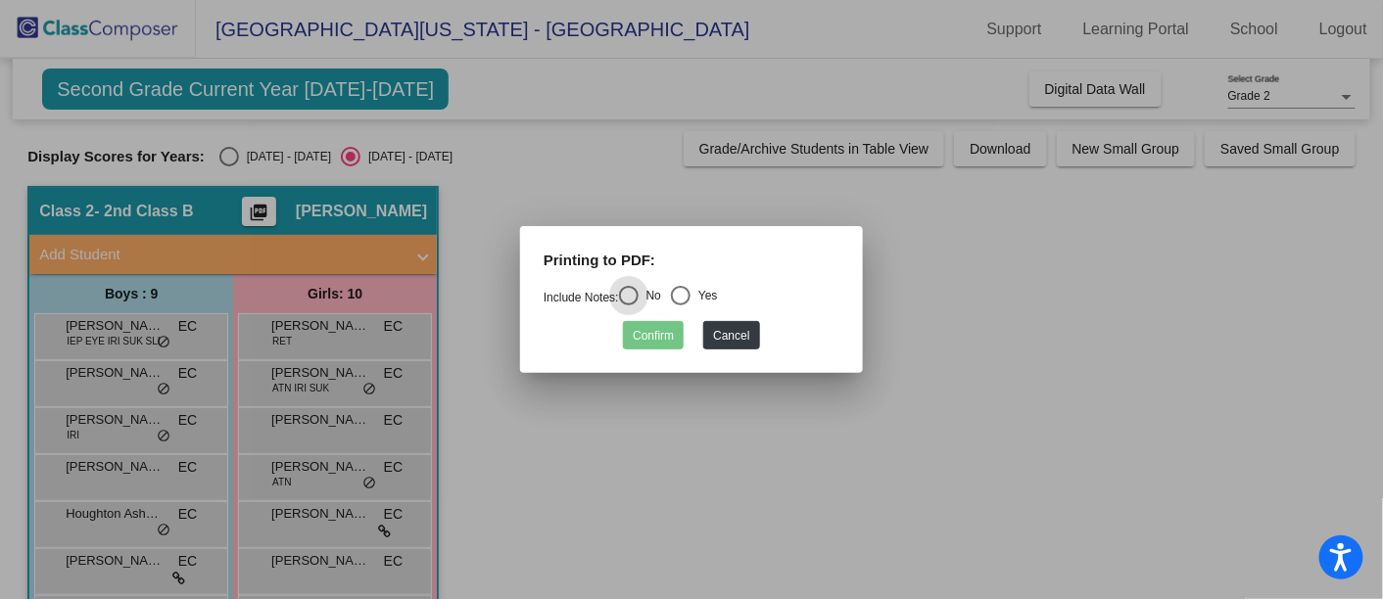
click at [700, 298] on div "Yes" at bounding box center [704, 296] width 27 height 18
click at [681, 306] on input "Yes" at bounding box center [680, 306] width 1 height 1
radio input "true"
click at [649, 330] on button "Confirm" at bounding box center [653, 335] width 61 height 28
